Goal: Check status: Check status

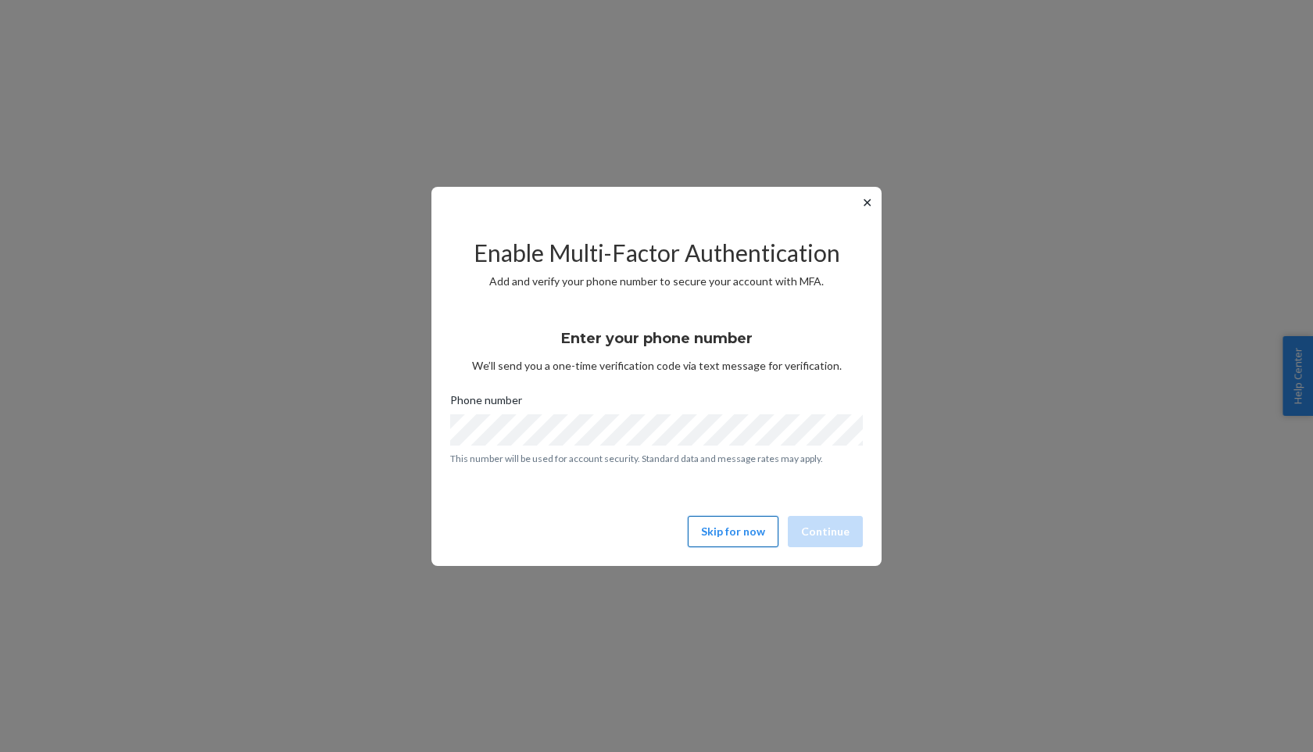
click at [763, 523] on button "Skip for now" at bounding box center [733, 531] width 91 height 31
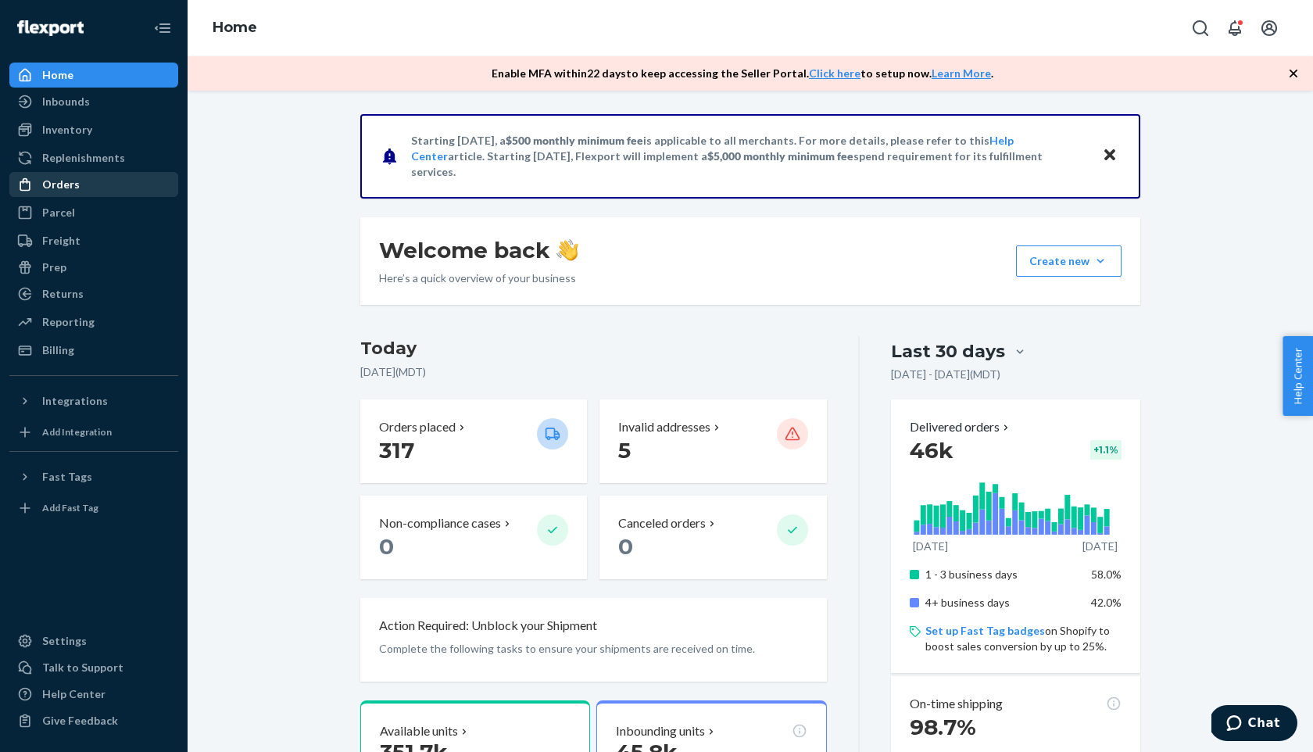
click at [86, 184] on div "Orders" at bounding box center [94, 184] width 166 height 22
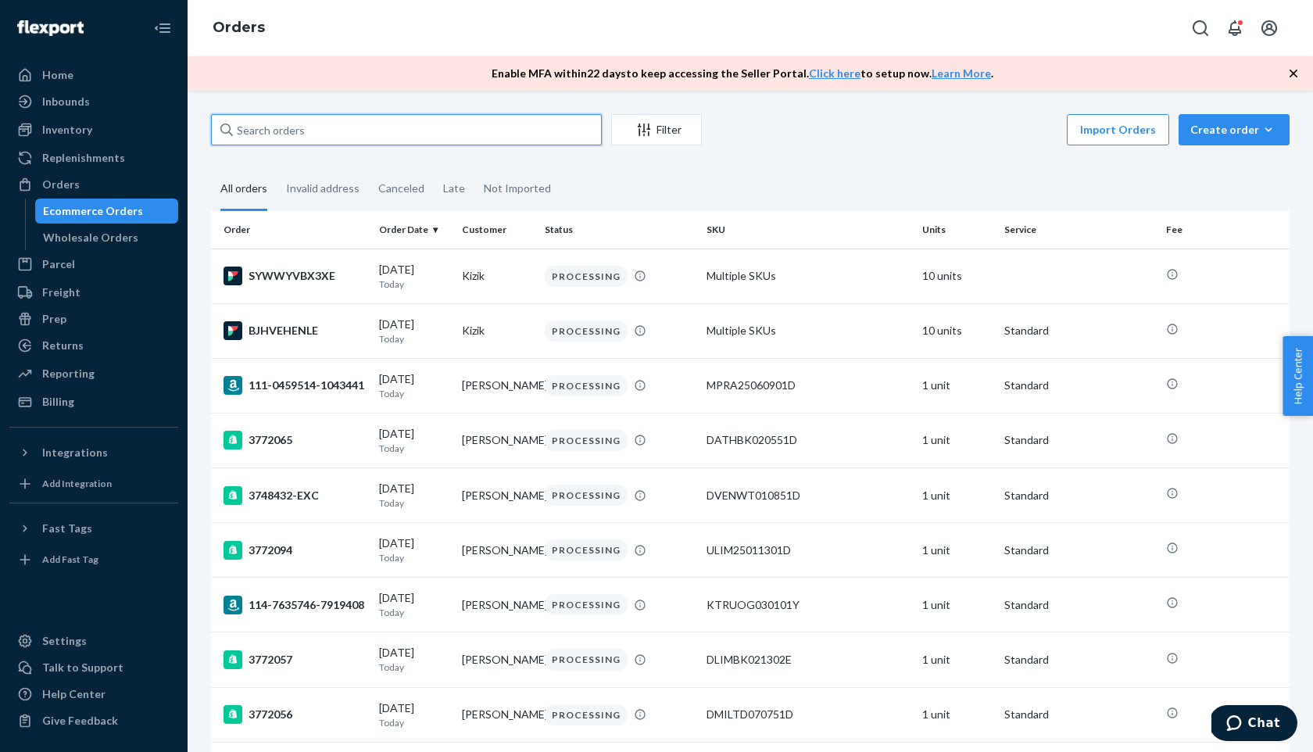
click at [398, 123] on input "text" at bounding box center [406, 129] width 391 height 31
paste input "HYWUBYK3XE"
type input "HYWUBYK3XE"
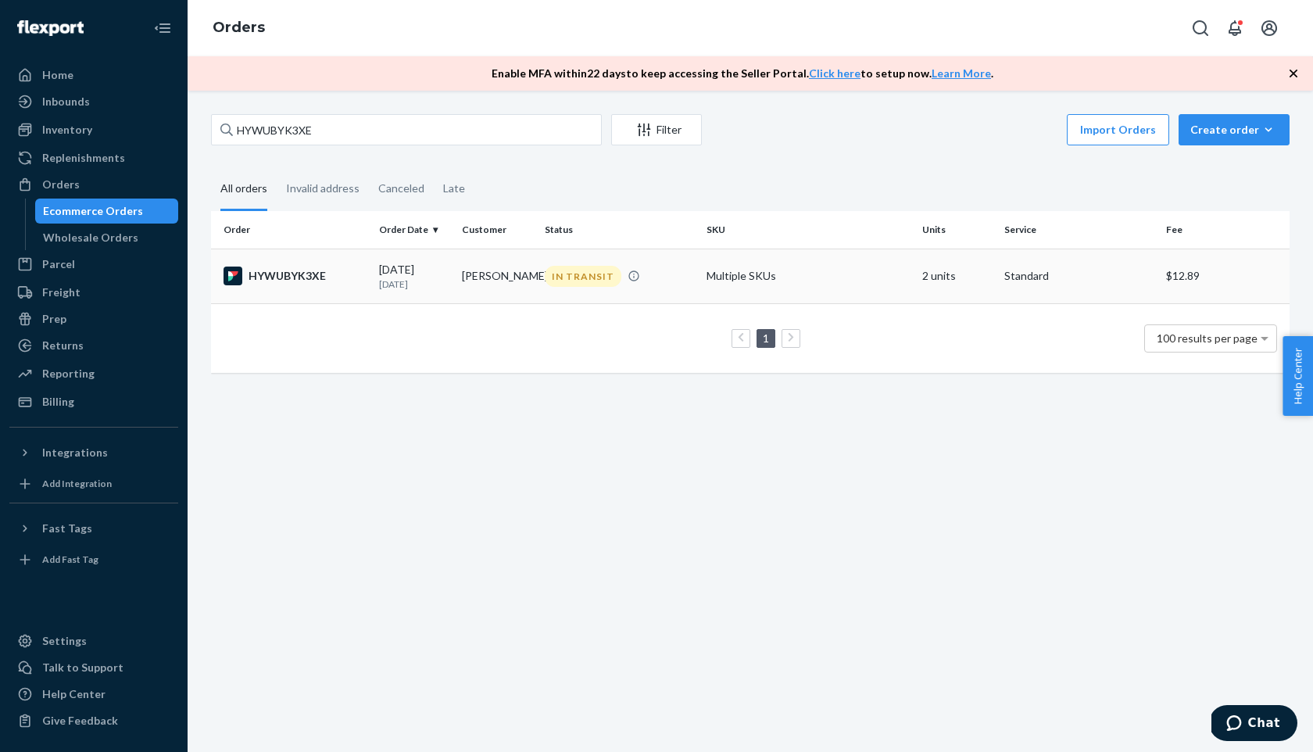
click at [291, 276] on div "HYWUBYK3XE" at bounding box center [294, 275] width 143 height 19
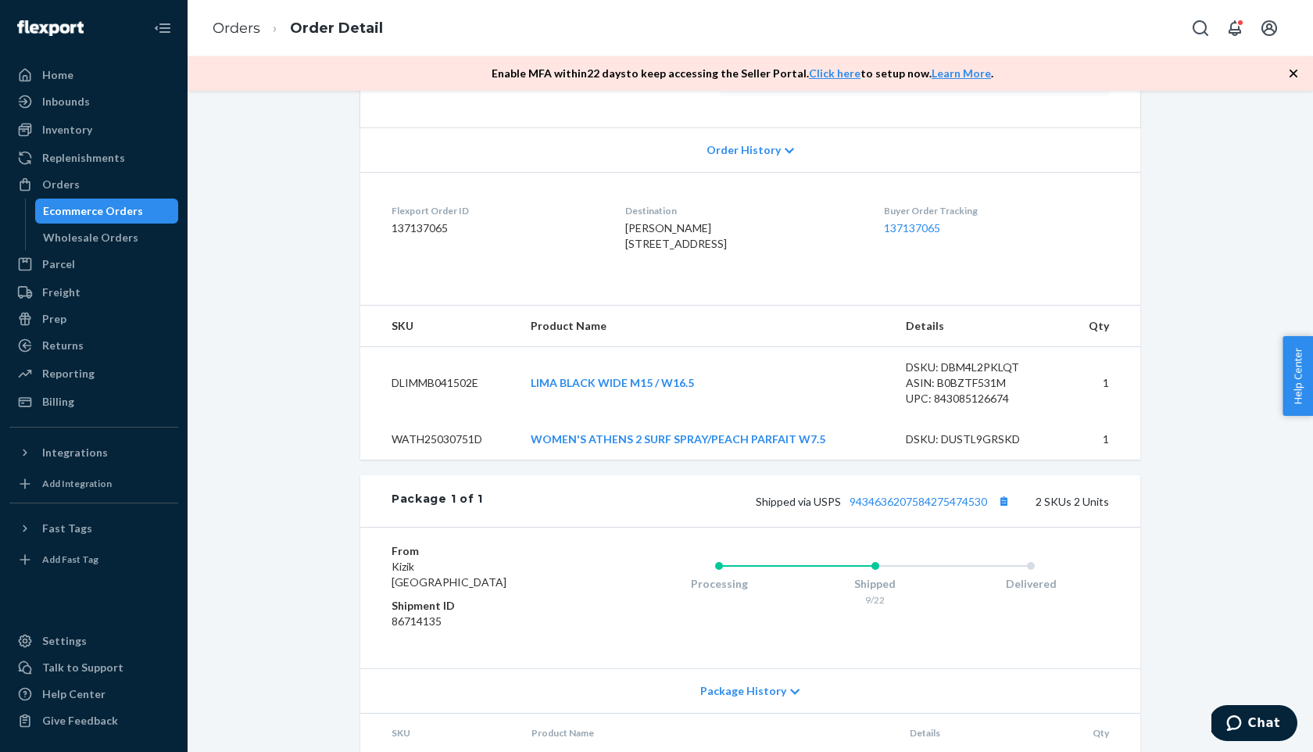
scroll to position [463, 0]
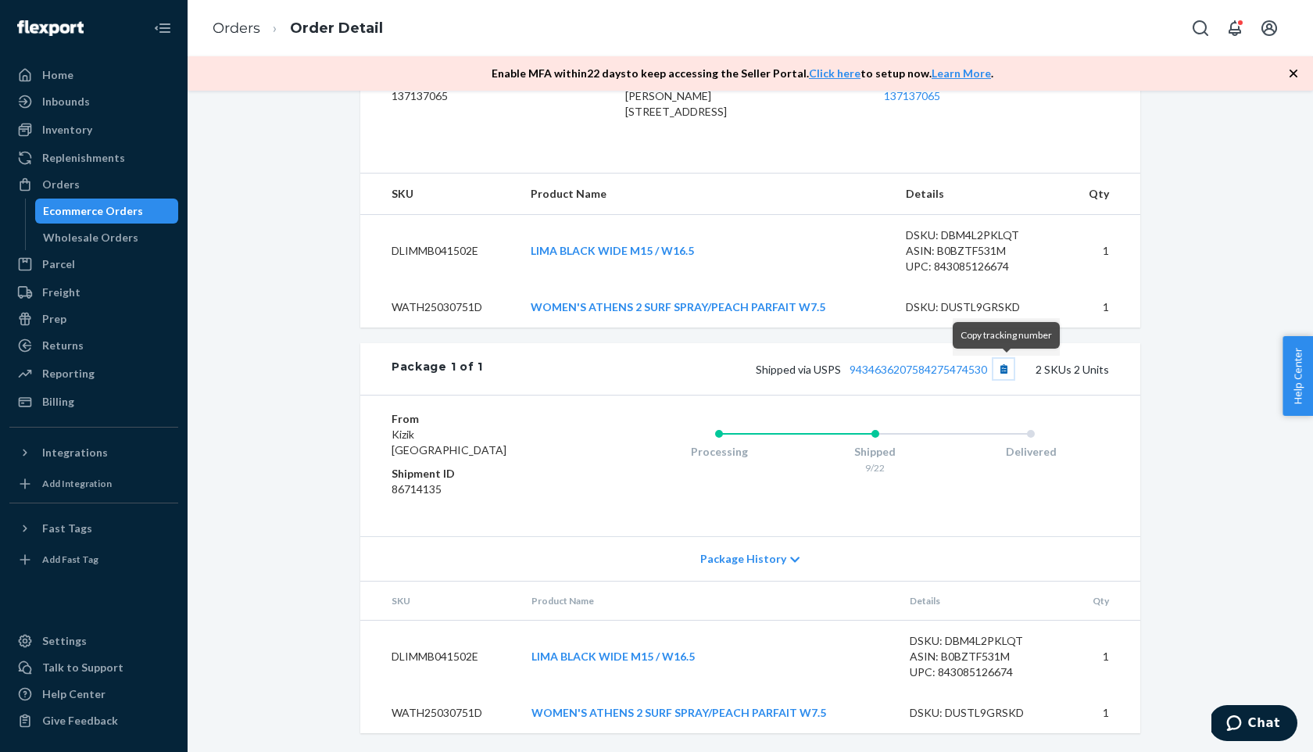
click at [1003, 366] on button "Copy tracking number" at bounding box center [1003, 369] width 20 height 20
click at [1007, 374] on button "Copy tracking number" at bounding box center [1003, 369] width 20 height 20
click at [144, 183] on div "Orders" at bounding box center [94, 184] width 166 height 22
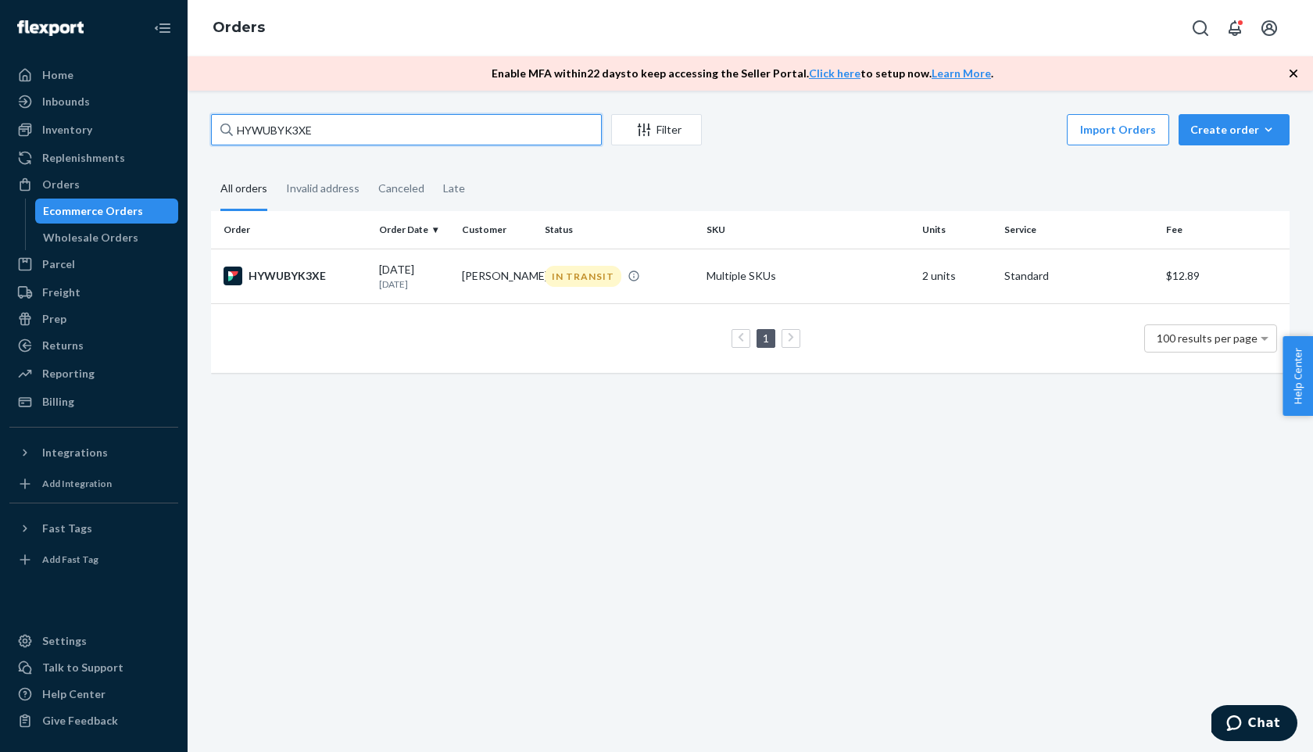
click at [366, 131] on input "HYWUBYK3XE" at bounding box center [406, 129] width 391 height 31
paste input "BYSUQY1NL"
type input "BYSUQY1NLE"
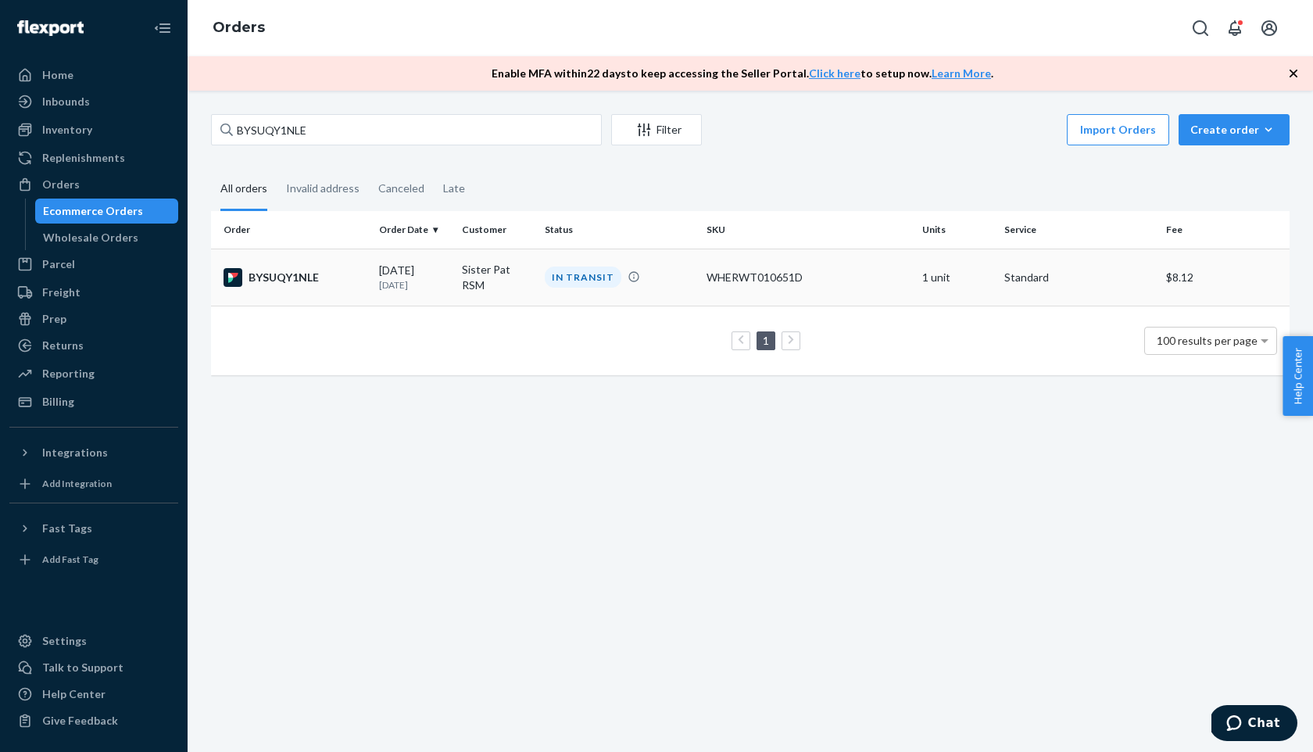
click at [306, 276] on div "BYSUQY1NLE" at bounding box center [294, 277] width 143 height 19
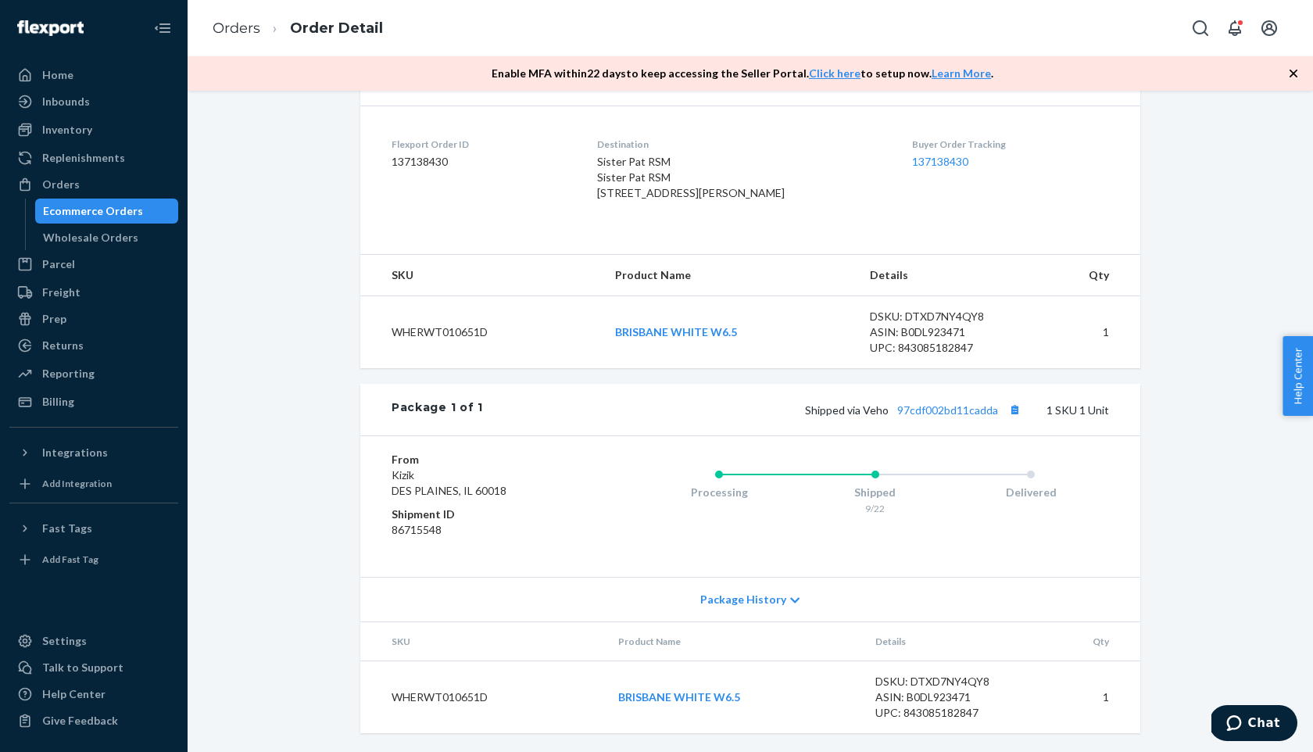
scroll to position [365, 0]
click at [1009, 420] on button "Copy tracking number" at bounding box center [1014, 410] width 20 height 20
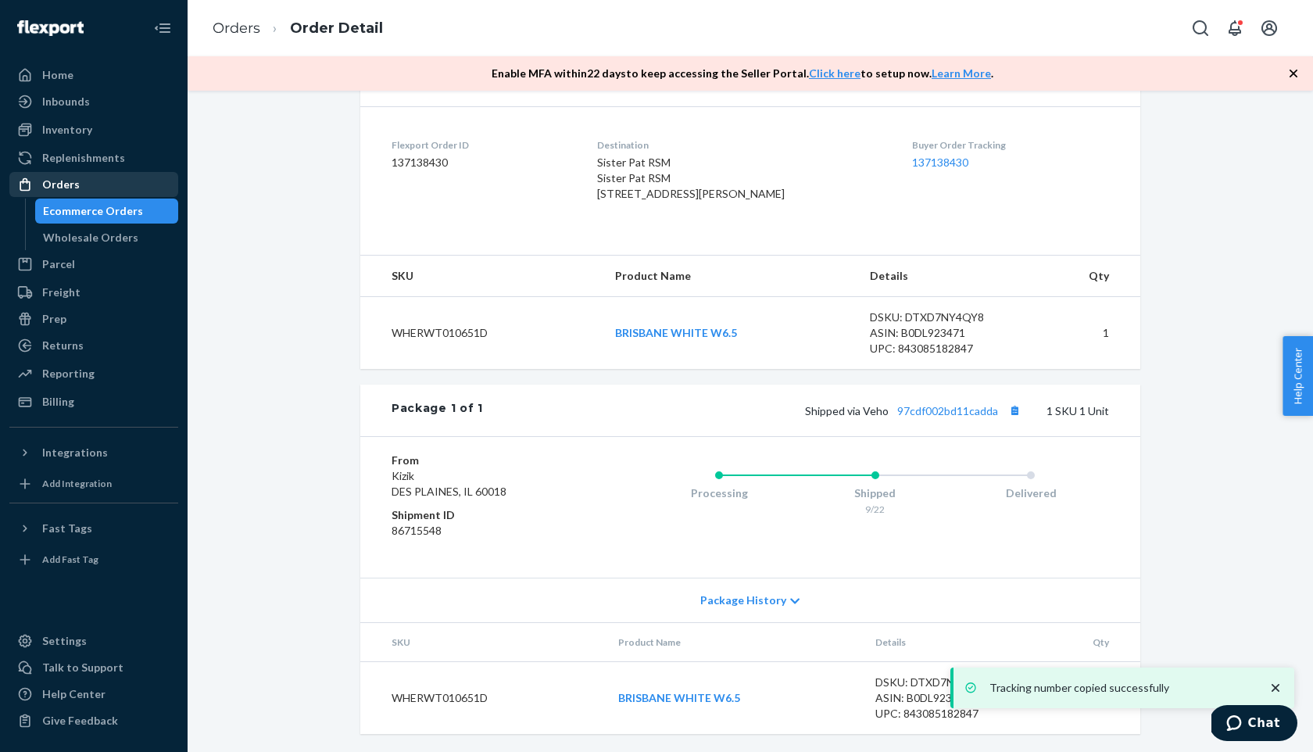
click at [94, 190] on div "Orders" at bounding box center [94, 184] width 166 height 22
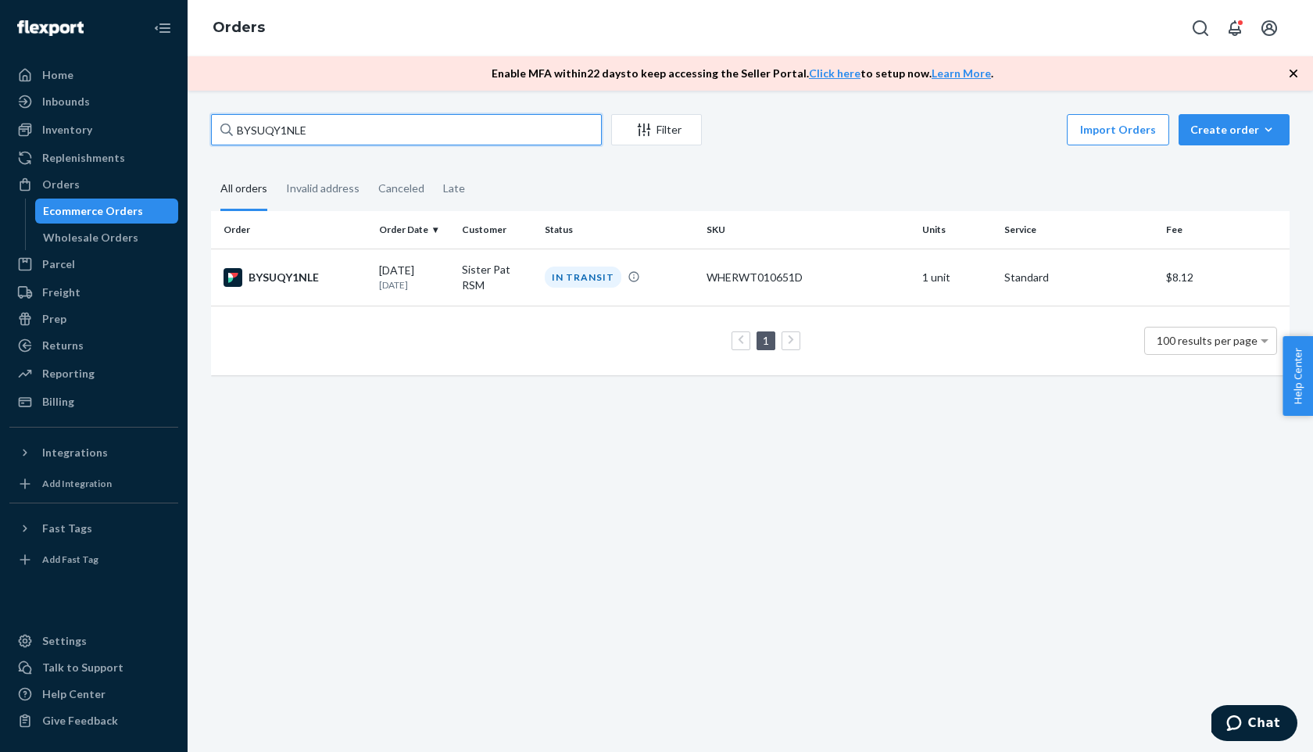
click at [307, 133] on input "BYSUQY1NLE" at bounding box center [406, 129] width 391 height 31
paste input "SY3XGL1NG"
type input "SY3XGL1NGE"
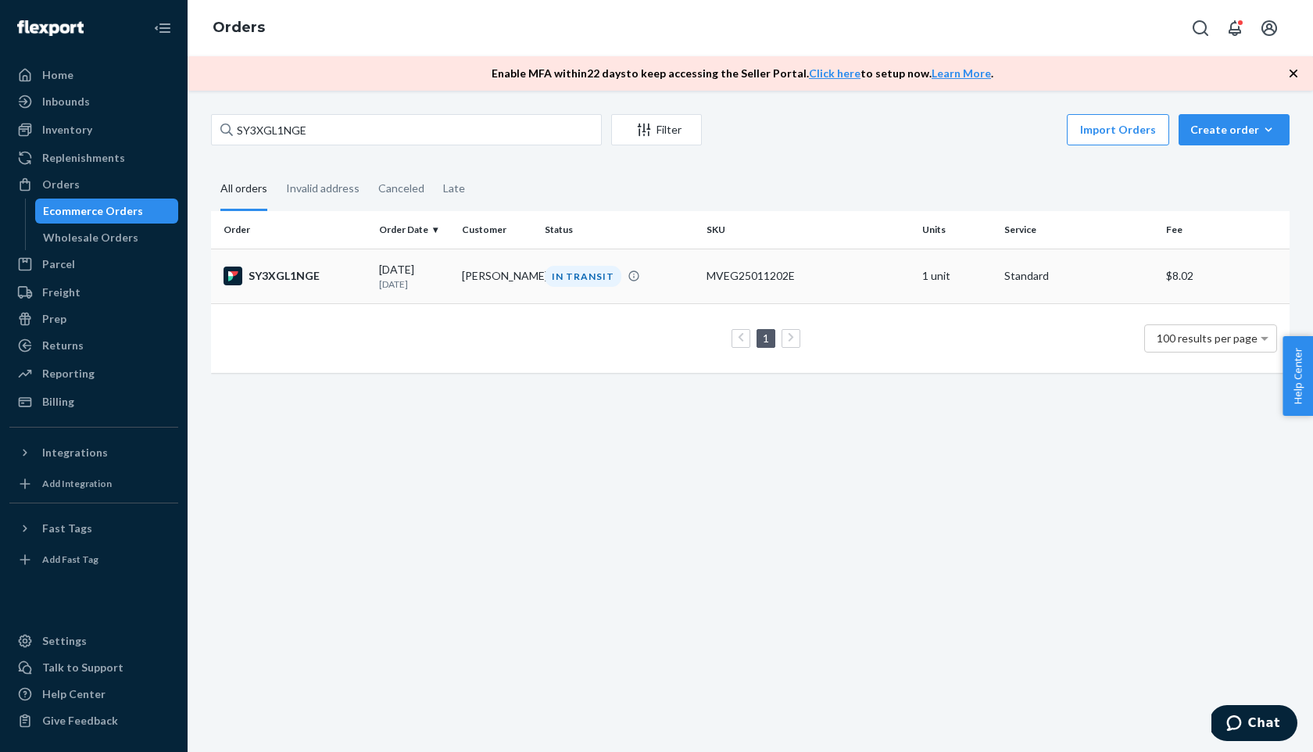
click at [291, 280] on div "SY3XGL1NGE" at bounding box center [294, 275] width 143 height 19
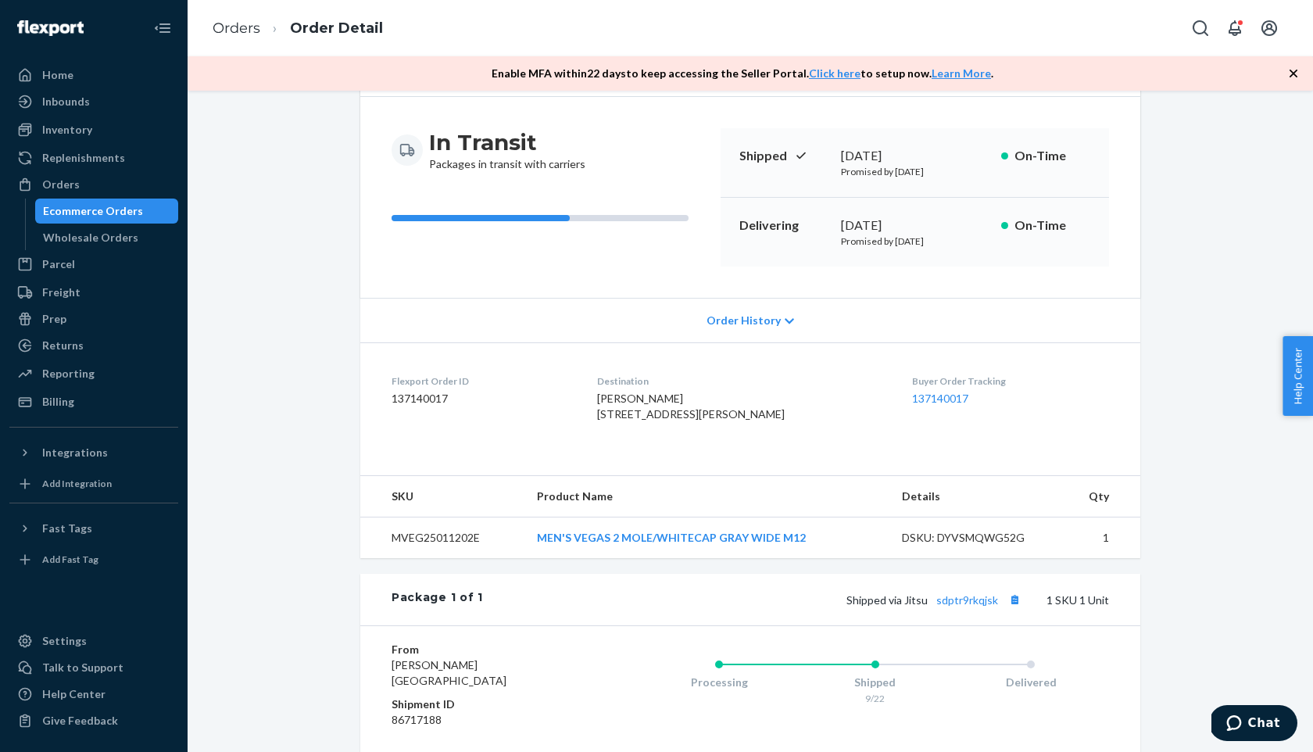
scroll to position [141, 0]
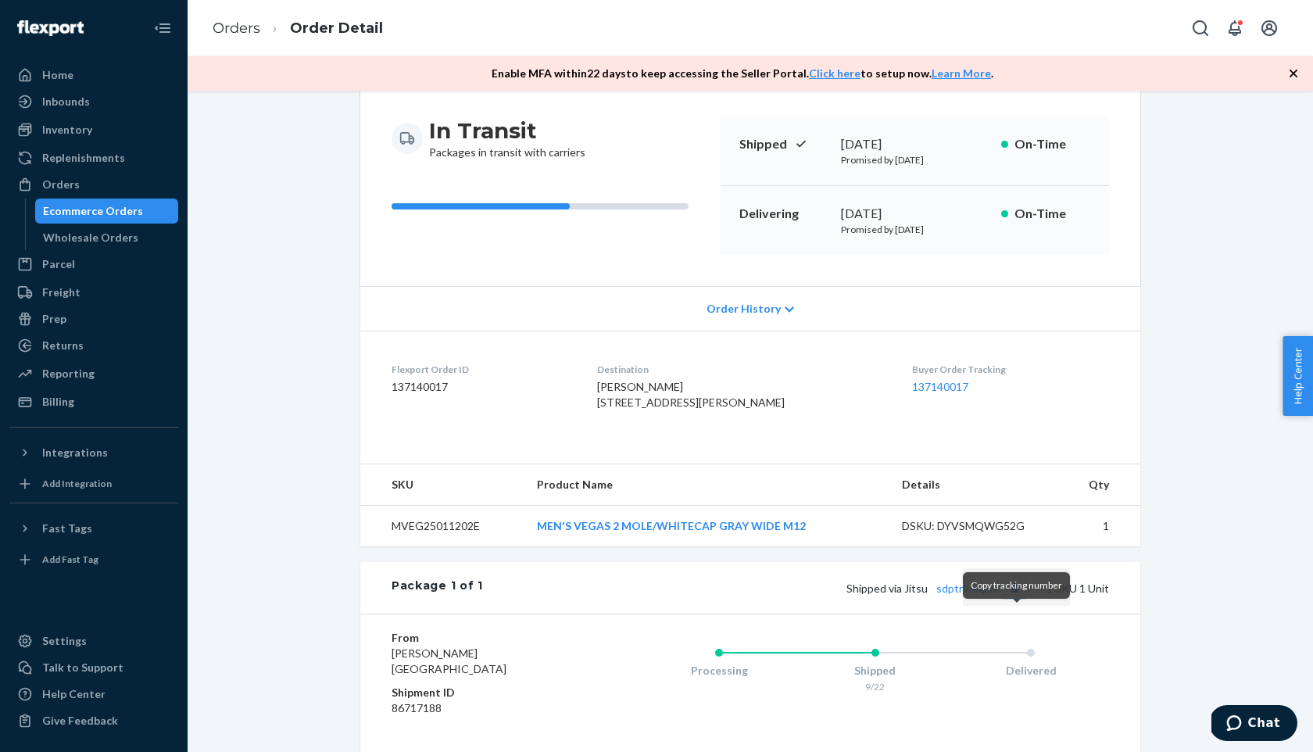
click at [1021, 598] on button "Copy tracking number" at bounding box center [1014, 587] width 20 height 20
